Goal: Information Seeking & Learning: Learn about a topic

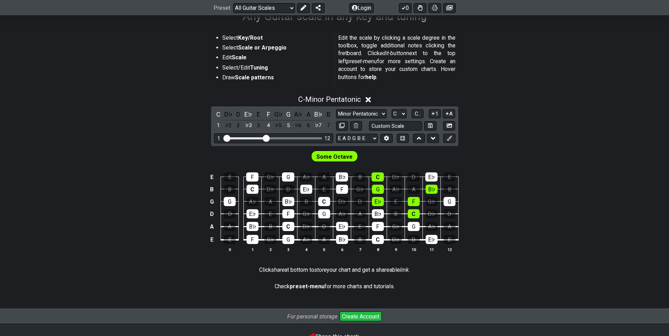
scroll to position [140, 0]
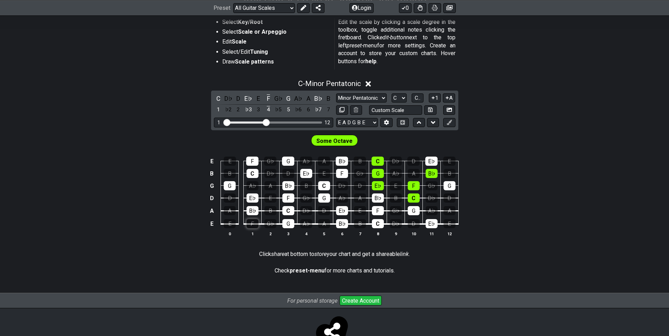
click at [250, 226] on div "F" at bounding box center [253, 223] width 12 height 9
click at [228, 225] on div "E" at bounding box center [230, 223] width 12 height 9
click at [271, 227] on div "G♭" at bounding box center [270, 223] width 12 height 9
click at [230, 207] on div "A" at bounding box center [230, 210] width 12 height 9
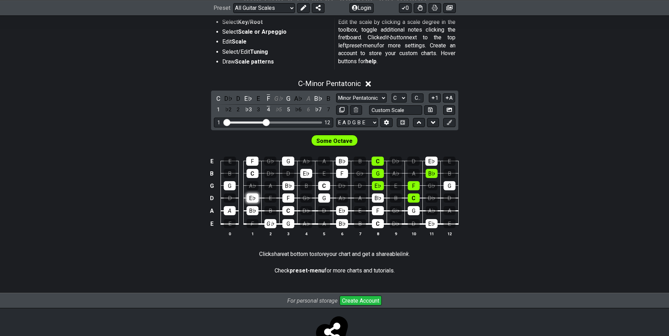
click at [251, 203] on div "E♭" at bounding box center [253, 198] width 12 height 9
click at [287, 197] on div "F" at bounding box center [288, 198] width 12 height 9
click at [326, 199] on div "G" at bounding box center [324, 198] width 12 height 9
click at [343, 210] on div "E♭" at bounding box center [342, 210] width 12 height 9
click at [343, 227] on div "B♭" at bounding box center [342, 223] width 12 height 9
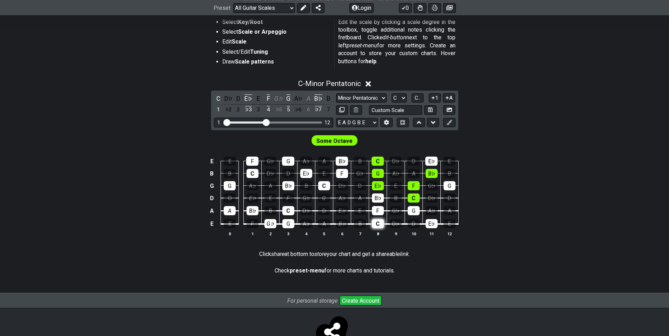
click at [381, 224] on div "C" at bounding box center [378, 223] width 12 height 9
click at [440, 226] on table "E E F G♭ G A♭ A B♭ B C D♭ D E♭ E B B C D♭ D E♭ E F G♭ G A♭ A B♭ B G G A♭ A B♭ B…" at bounding box center [333, 190] width 251 height 83
drag, startPoint x: 432, startPoint y: 227, endPoint x: 412, endPoint y: 212, distance: 24.4
click at [428, 224] on div "E♭" at bounding box center [432, 223] width 12 height 9
click at [412, 212] on div "G" at bounding box center [414, 210] width 12 height 9
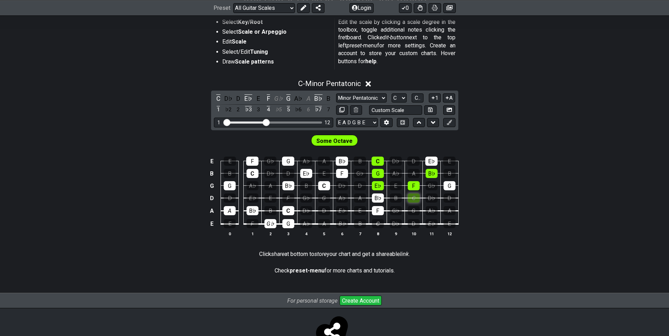
click at [412, 201] on div "C" at bounding box center [414, 198] width 12 height 9
click at [413, 188] on div "F" at bounding box center [414, 185] width 12 height 9
click at [447, 182] on div "G" at bounding box center [450, 185] width 12 height 9
click at [427, 173] on div "B♭" at bounding box center [432, 173] width 12 height 9
click at [431, 158] on div "E♭" at bounding box center [431, 161] width 12 height 9
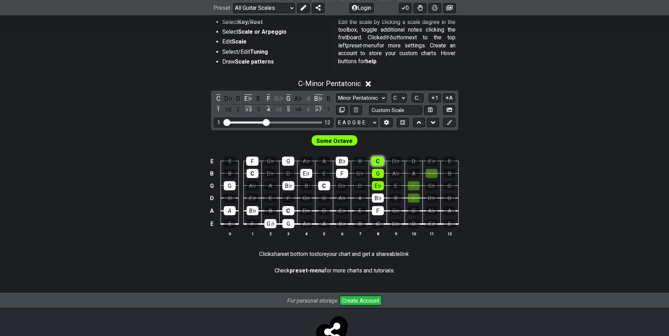
click at [377, 160] on div "C" at bounding box center [378, 161] width 12 height 9
click at [375, 178] on td "E♭" at bounding box center [378, 180] width 18 height 12
click at [377, 187] on div "E♭" at bounding box center [378, 185] width 12 height 9
click at [375, 168] on td "G" at bounding box center [378, 167] width 18 height 12
click at [377, 198] on div "B♭" at bounding box center [378, 198] width 12 height 9
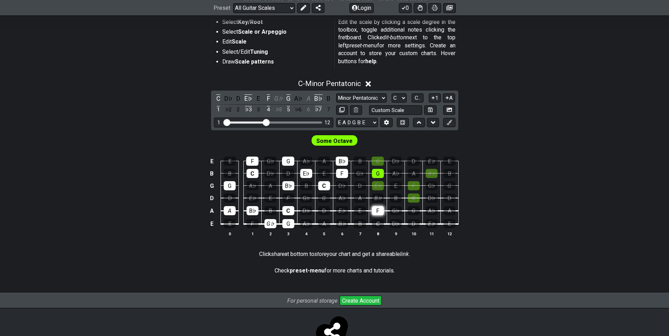
click at [376, 208] on div "F" at bounding box center [378, 210] width 12 height 9
click at [341, 162] on div "B♭" at bounding box center [342, 161] width 12 height 9
click at [340, 173] on div "F" at bounding box center [342, 173] width 12 height 9
drag, startPoint x: 327, startPoint y: 184, endPoint x: 314, endPoint y: 179, distance: 14.7
click at [325, 184] on div "C" at bounding box center [324, 185] width 12 height 9
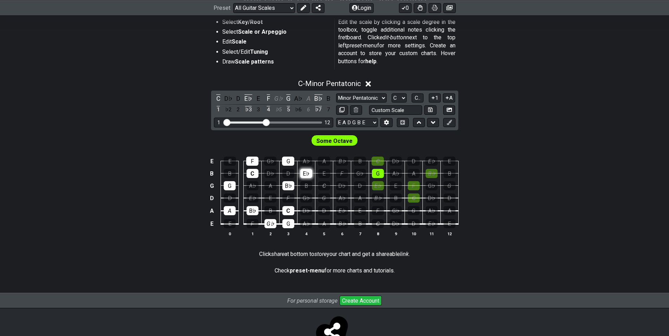
click at [308, 175] on div "E♭" at bounding box center [306, 173] width 12 height 9
click at [290, 179] on td "B♭" at bounding box center [288, 180] width 18 height 12
click at [287, 187] on div "B♭" at bounding box center [288, 185] width 12 height 9
click at [284, 164] on div "G" at bounding box center [288, 161] width 12 height 9
click at [250, 171] on div "C" at bounding box center [253, 173] width 12 height 9
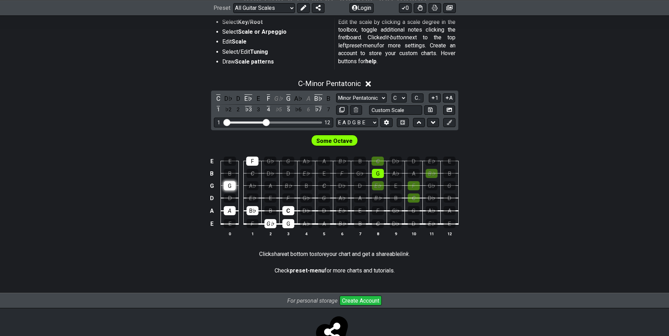
click at [226, 187] on div "G" at bounding box center [230, 185] width 12 height 9
click at [251, 158] on div "F" at bounding box center [252, 161] width 12 height 9
click at [409, 109] on input "text" at bounding box center [395, 109] width 53 height 9
type input "Custom Scale"
click at [371, 85] on icon at bounding box center [368, 83] width 5 height 5
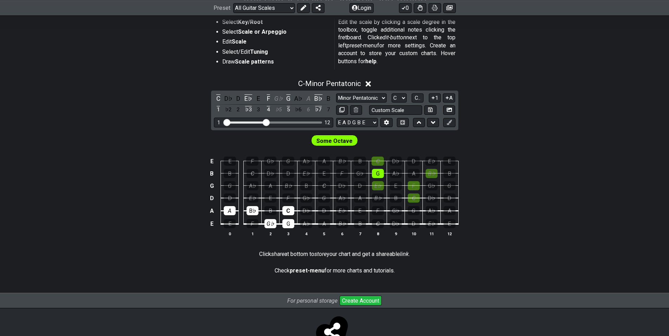
scroll to position [125, 0]
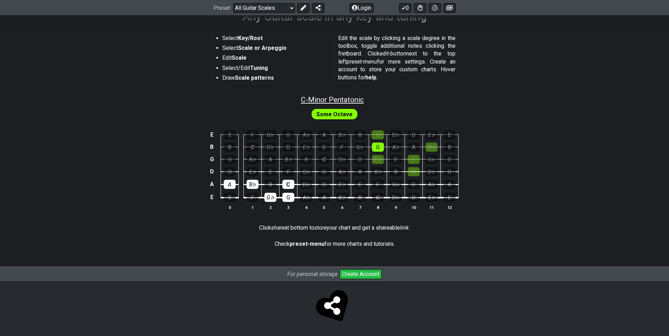
click at [344, 102] on span "C - Minor Pentatonic" at bounding box center [332, 100] width 63 height 8
select select "C"
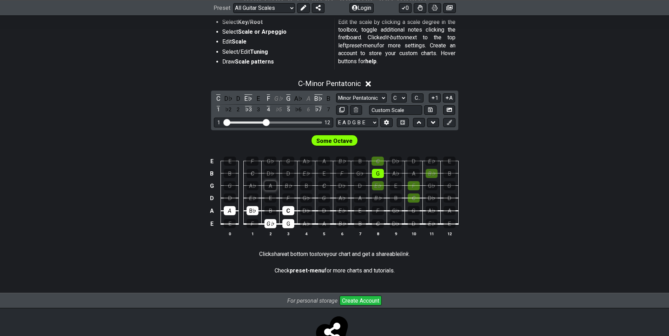
click at [271, 184] on div "A" at bounding box center [270, 185] width 12 height 9
click at [374, 173] on div "G" at bounding box center [378, 173] width 12 height 9
click at [289, 186] on div "B♭" at bounding box center [288, 185] width 12 height 9
click at [254, 174] on div "C" at bounding box center [253, 173] width 12 height 9
click at [273, 162] on div "G♭" at bounding box center [270, 161] width 12 height 9
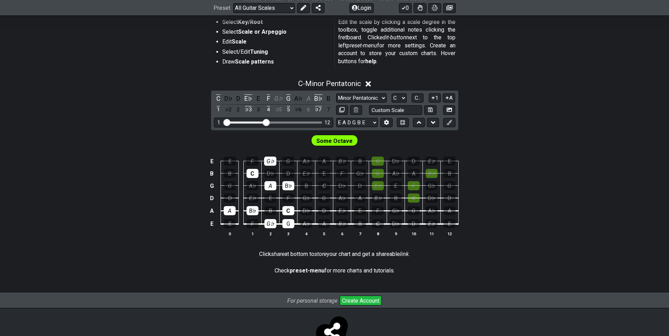
click at [297, 162] on td "D" at bounding box center [288, 167] width 18 height 12
click at [291, 162] on div "G" at bounding box center [288, 161] width 12 height 9
click at [291, 175] on div "D" at bounding box center [288, 173] width 12 height 9
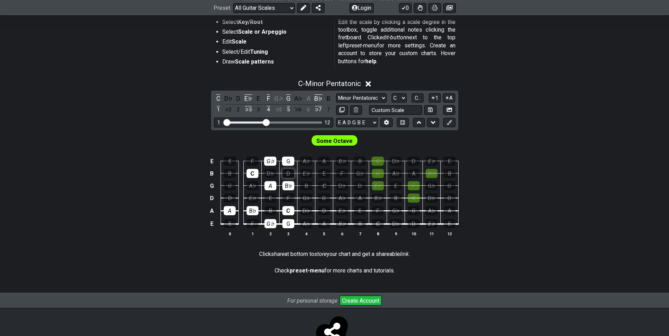
click at [291, 175] on div "D" at bounding box center [288, 173] width 12 height 9
click at [286, 200] on div "F" at bounding box center [288, 198] width 12 height 9
click at [255, 200] on div "E♭" at bounding box center [253, 198] width 12 height 9
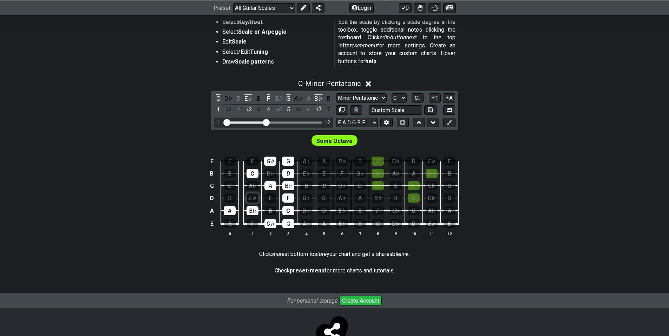
click at [255, 200] on div "E♭" at bounding box center [253, 198] width 12 height 9
click at [307, 197] on div "G♭" at bounding box center [306, 198] width 12 height 9
click at [291, 198] on div "F" at bounding box center [288, 198] width 12 height 9
click at [223, 196] on td "D" at bounding box center [230, 192] width 18 height 13
click at [227, 196] on div "D" at bounding box center [230, 198] width 12 height 9
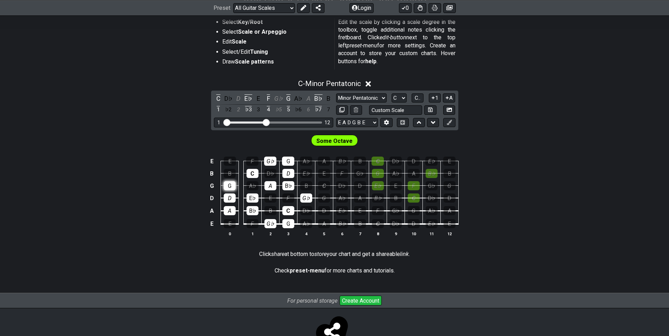
click at [232, 183] on div "G" at bounding box center [230, 185] width 12 height 9
click at [347, 142] on span "Some Octave" at bounding box center [334, 141] width 36 height 10
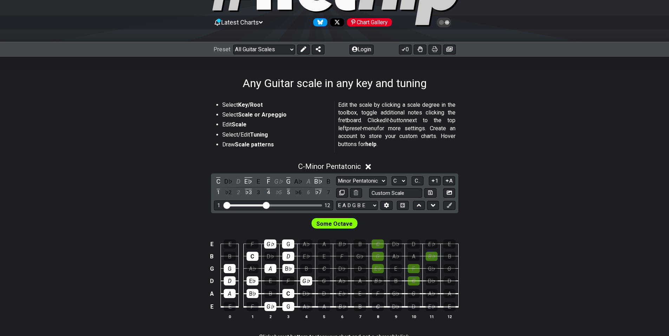
scroll to position [70, 0]
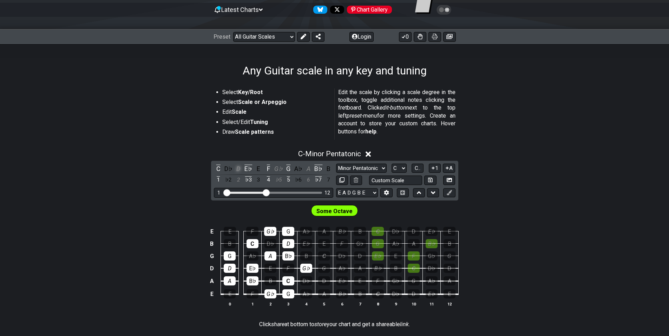
click at [238, 168] on div "D" at bounding box center [238, 168] width 9 height 9
click at [216, 177] on div "1" at bounding box center [218, 179] width 9 height 9
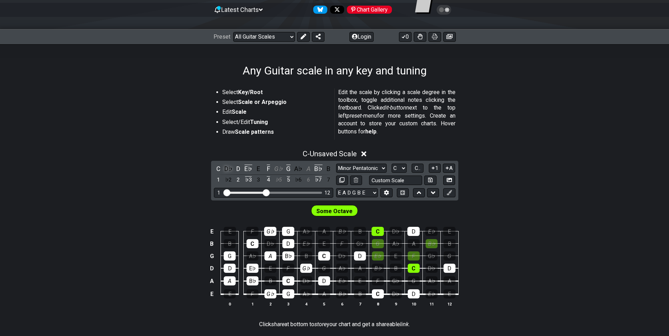
click at [231, 169] on div "D♭" at bounding box center [228, 168] width 9 height 9
click at [231, 169] on div "C♯" at bounding box center [228, 168] width 9 height 9
click at [276, 170] on div "G♭" at bounding box center [278, 168] width 9 height 9
click at [307, 168] on div "A" at bounding box center [308, 168] width 9 height 9
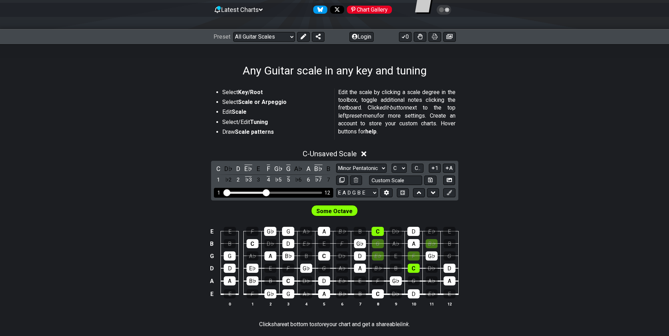
drag, startPoint x: 270, startPoint y: 195, endPoint x: 275, endPoint y: 195, distance: 4.9
click at [275, 195] on div "1 12" at bounding box center [273, 192] width 119 height 9
drag, startPoint x: 264, startPoint y: 195, endPoint x: 279, endPoint y: 195, distance: 15.5
click at [279, 192] on input "Visible fret range" at bounding box center [274, 192] width 100 height 0
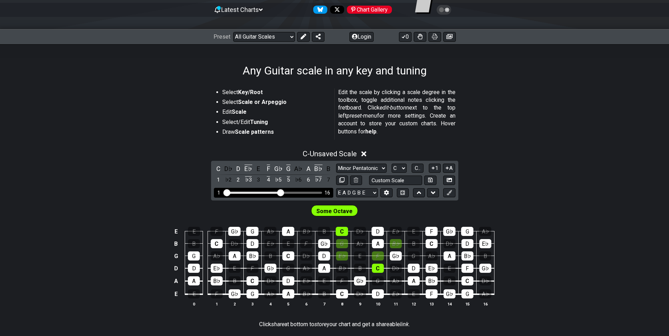
click at [280, 192] on input "Visible fret range" at bounding box center [274, 192] width 100 height 0
drag, startPoint x: 280, startPoint y: 195, endPoint x: 269, endPoint y: 194, distance: 10.9
click at [269, 192] on input "Visible fret range" at bounding box center [274, 192] width 100 height 0
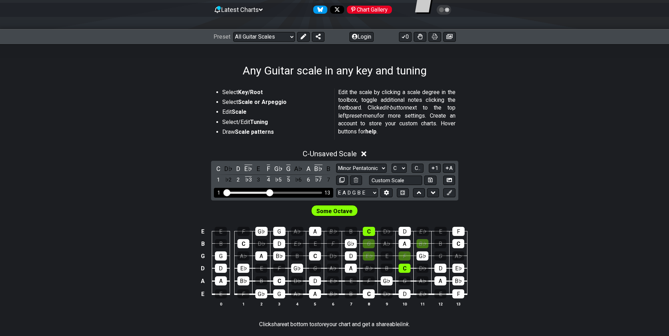
click at [269, 192] on input "Visible fret range" at bounding box center [274, 192] width 100 height 0
click at [268, 192] on input "Visible fret range" at bounding box center [274, 192] width 100 height 0
click at [267, 192] on input "Visible fret range" at bounding box center [274, 192] width 100 height 0
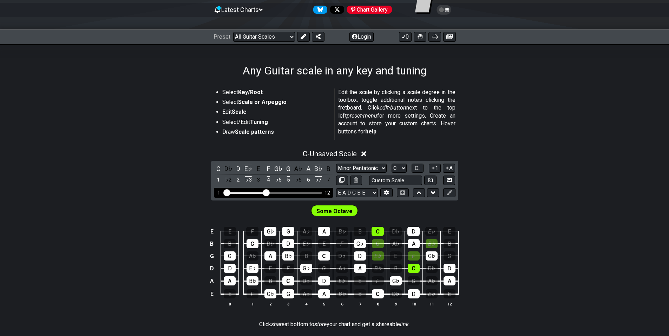
click at [267, 192] on input "Visible fret range" at bounding box center [274, 192] width 100 height 0
click at [267, 171] on div "F" at bounding box center [268, 168] width 9 height 9
click at [432, 231] on div "E♭" at bounding box center [431, 231] width 12 height 9
click at [429, 245] on div "B♭" at bounding box center [432, 243] width 12 height 9
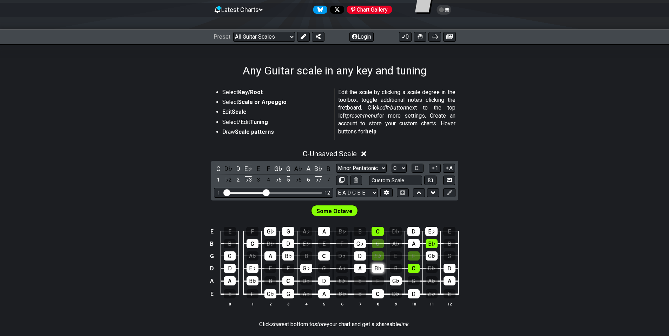
click at [379, 271] on div "B♭" at bounding box center [378, 268] width 12 height 9
